Goal: Contribute content: Add original content to the website for others to see

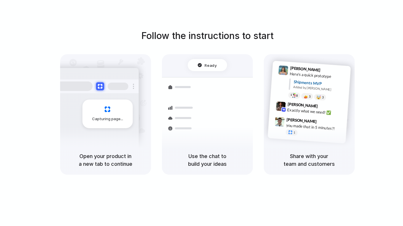
click at [201, 113] on div at bounding box center [201, 113] width 0 height 0
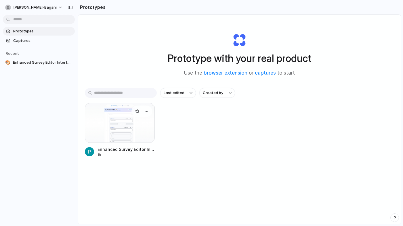
click at [128, 139] on div at bounding box center [120, 123] width 70 height 40
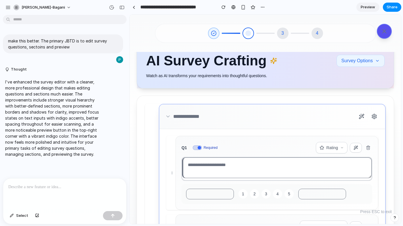
scroll to position [13, 0]
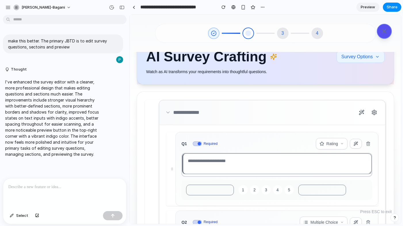
click at [70, 185] on p at bounding box center [64, 187] width 113 height 7
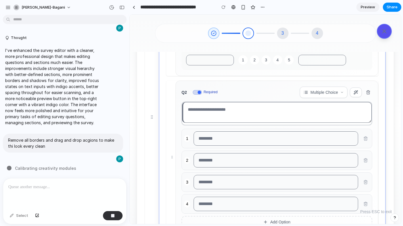
scroll to position [153, 0]
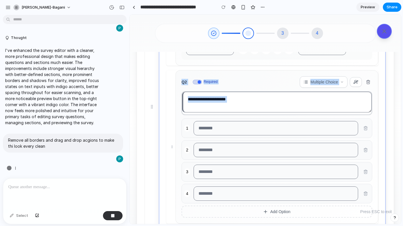
drag, startPoint x: 172, startPoint y: 145, endPoint x: 172, endPoint y: 120, distance: 25.6
click at [172, 120] on div "Q2 Required Multiple Choice 1 2 3 4 Add Option" at bounding box center [272, 147] width 212 height 154
drag, startPoint x: 153, startPoint y: 108, endPoint x: 162, endPoint y: 134, distance: 27.2
click at [162, 134] on div "Q1 Required Rating 1 2 3 4 5 Q2 Required Multiple Choice 1 2 3 4 Add Option Add…" at bounding box center [265, 106] width 241 height 295
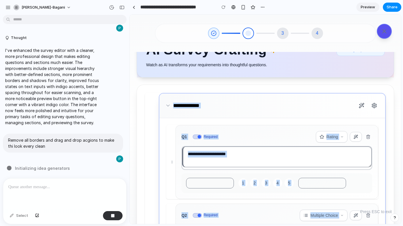
scroll to position [0, 0]
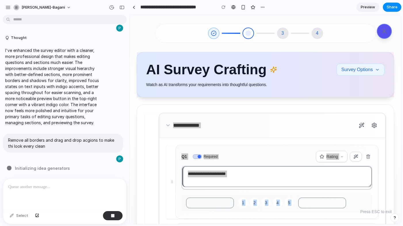
click at [120, 185] on div at bounding box center [64, 194] width 123 height 30
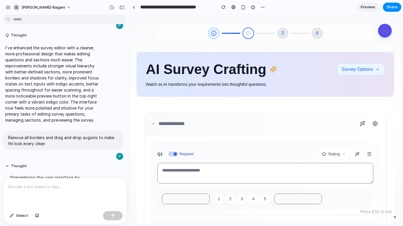
scroll to position [194, 0]
